Goal: Check status: Check status

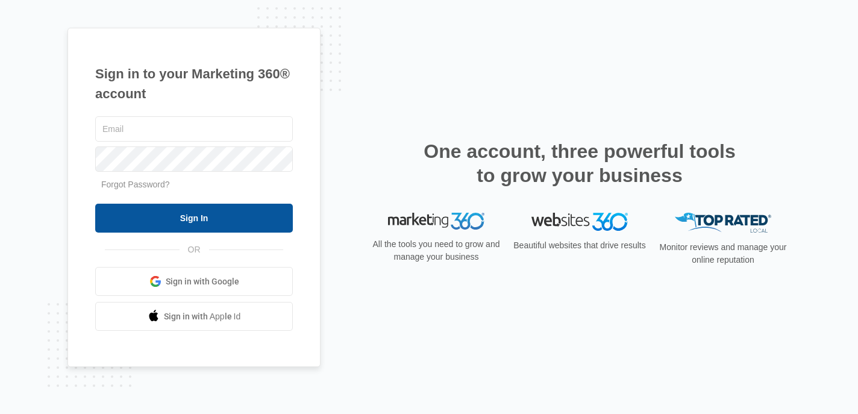
type input "[EMAIL_ADDRESS][DOMAIN_NAME]"
click at [177, 215] on input "Sign In" at bounding box center [194, 218] width 198 height 29
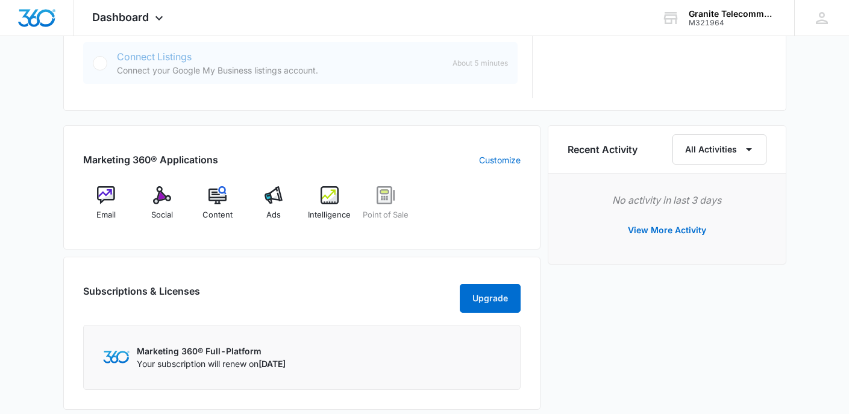
scroll to position [663, 0]
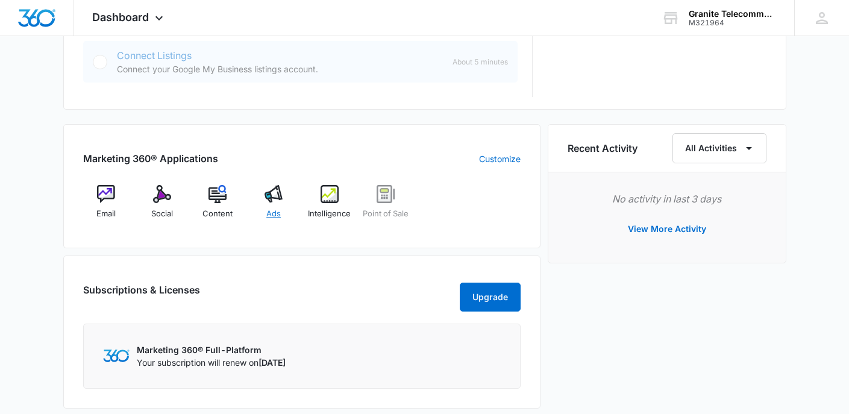
click at [277, 194] on img at bounding box center [274, 194] width 18 height 18
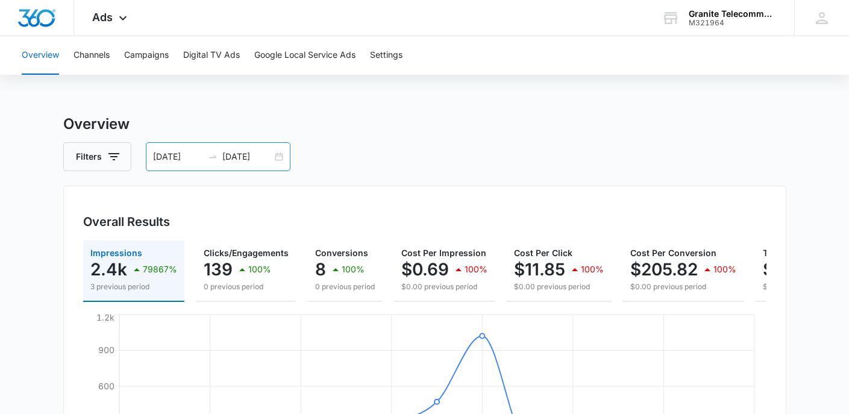
click at [189, 160] on input "[DATE]" at bounding box center [178, 156] width 50 height 13
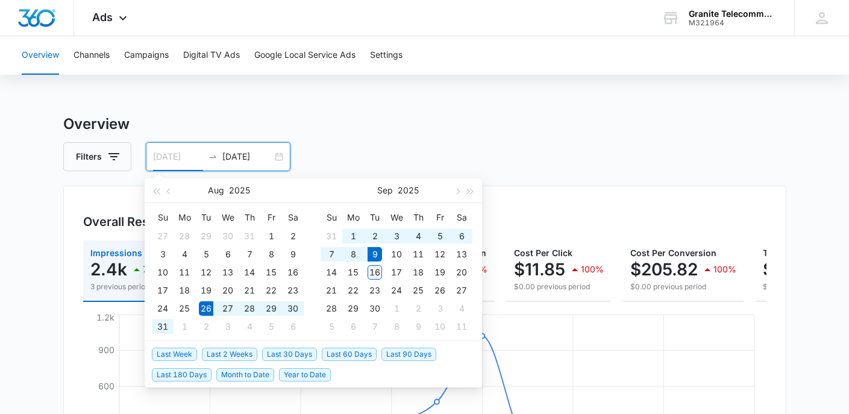
type input "[DATE]"
click at [377, 274] on div "16" at bounding box center [375, 272] width 14 height 14
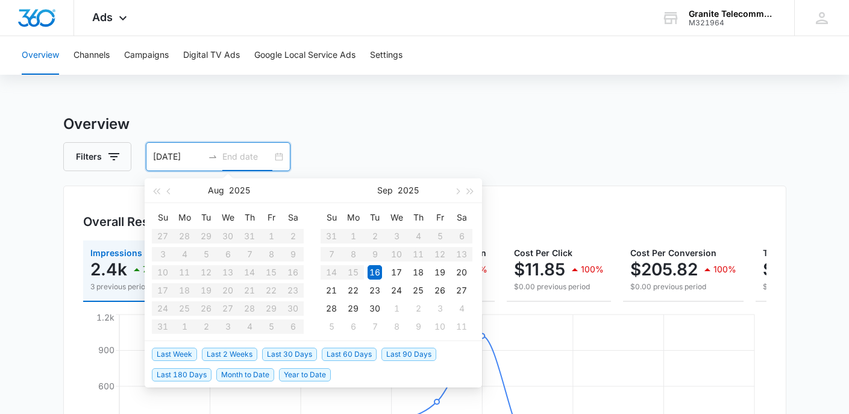
click at [207, 307] on table "Su Mo Tu We Th Fr Sa 27 28 29 30 31 1 2 3 4 5 6 7 8 9 10 11 12 13 14 15 16 17 1…" at bounding box center [228, 272] width 152 height 128
click at [170, 154] on input "[DATE]" at bounding box center [178, 156] width 50 height 13
type input "[DATE]"
click at [291, 306] on div "30" at bounding box center [293, 308] width 14 height 14
type input "[DATE]"
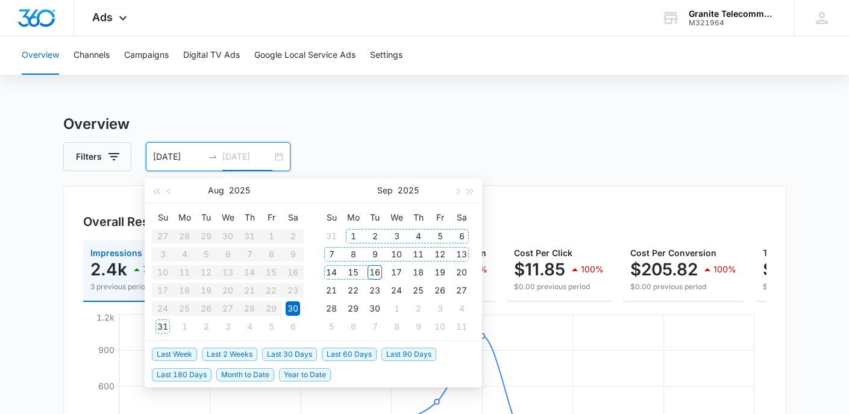
click at [376, 273] on div "16" at bounding box center [375, 272] width 14 height 14
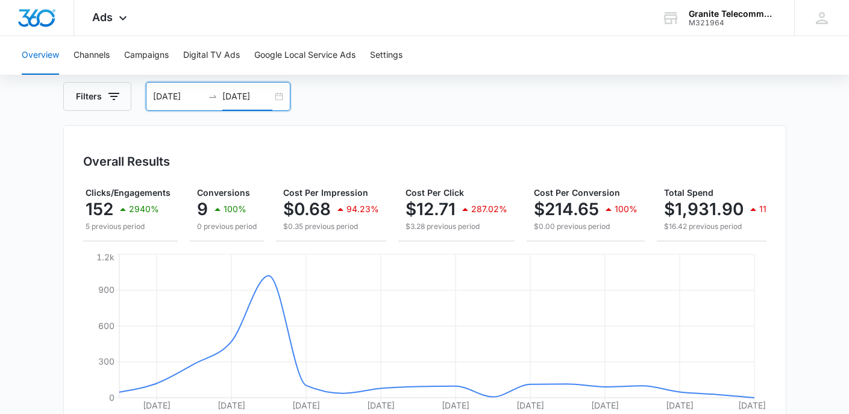
scroll to position [0, 112]
